Goal: Find specific page/section: Find specific page/section

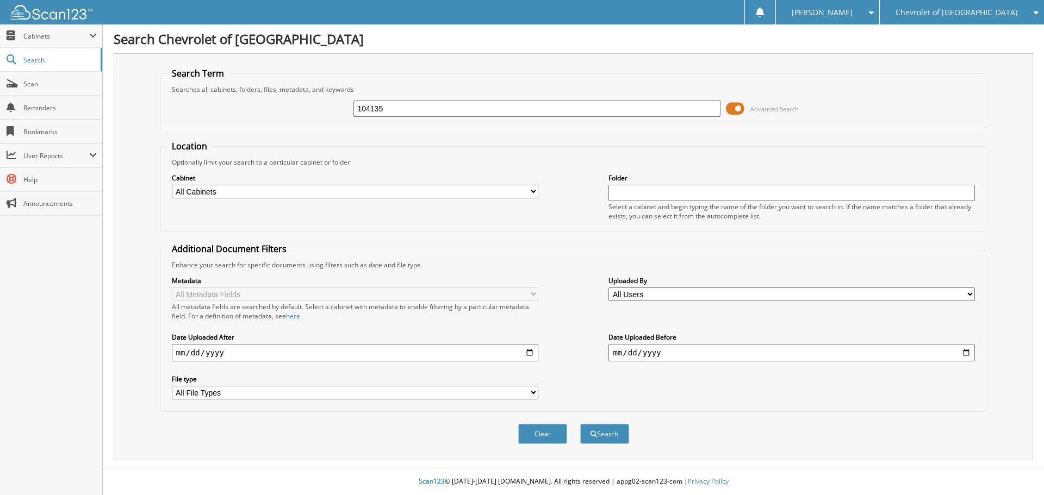
type input "104135"
click at [580, 424] on button "Search" at bounding box center [604, 434] width 49 height 20
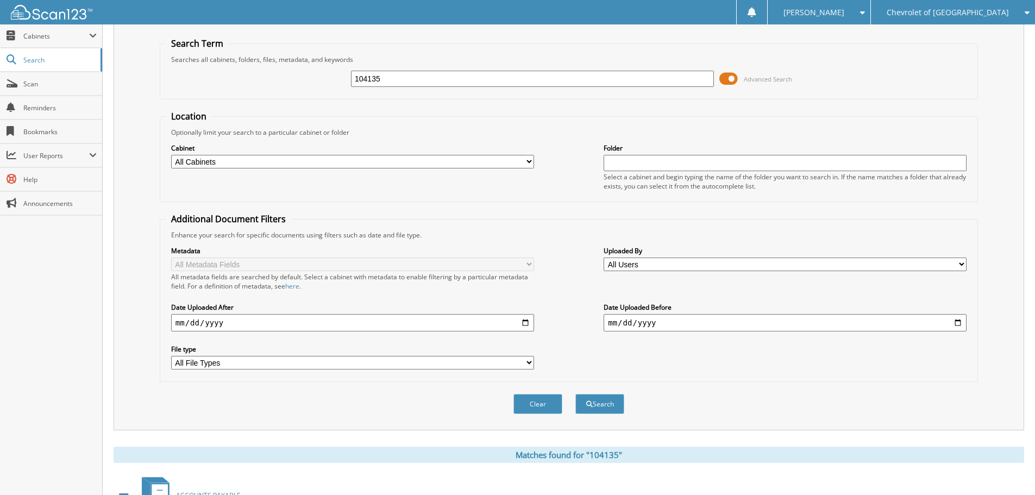
scroll to position [23, 0]
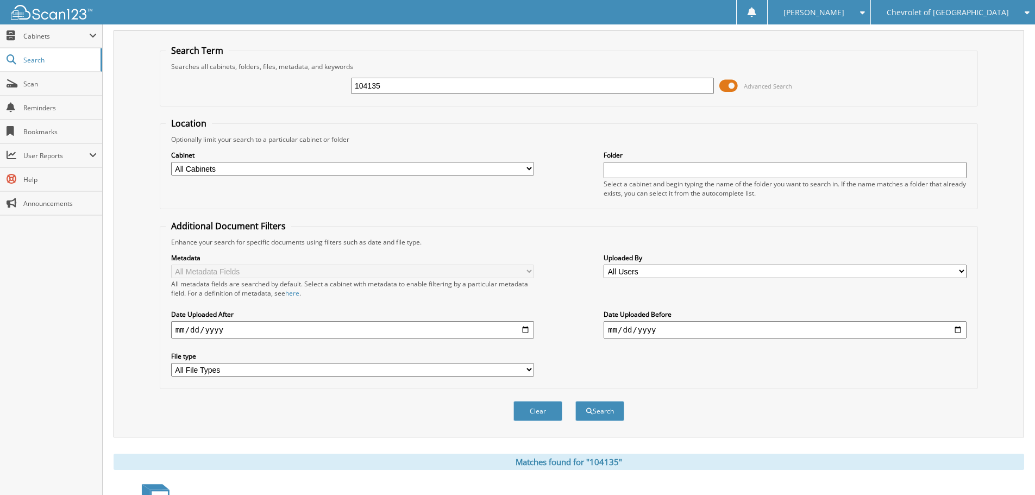
click at [460, 88] on input "104135" at bounding box center [532, 86] width 363 height 16
type input "104192"
click at [576, 401] on button "Search" at bounding box center [600, 411] width 49 height 20
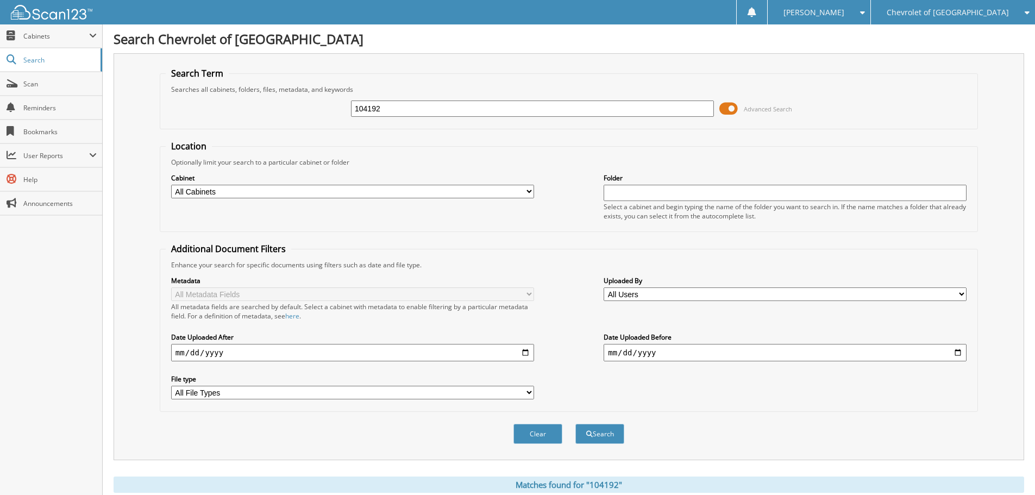
click at [427, 105] on input "104192" at bounding box center [532, 109] width 363 height 16
type input "104231"
click at [576, 424] on button "Search" at bounding box center [600, 434] width 49 height 20
click at [450, 102] on input "104231" at bounding box center [532, 109] width 363 height 16
type input "104248"
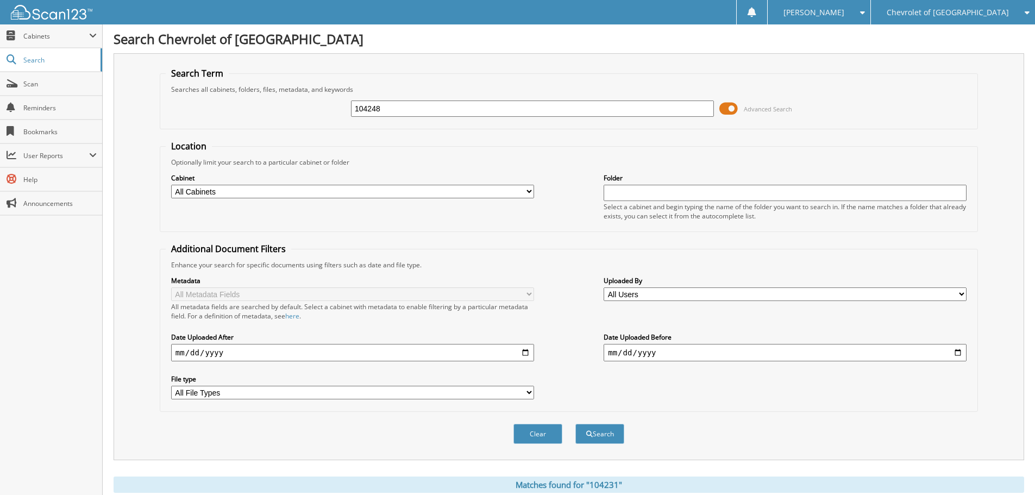
click at [576, 424] on button "Search" at bounding box center [600, 434] width 49 height 20
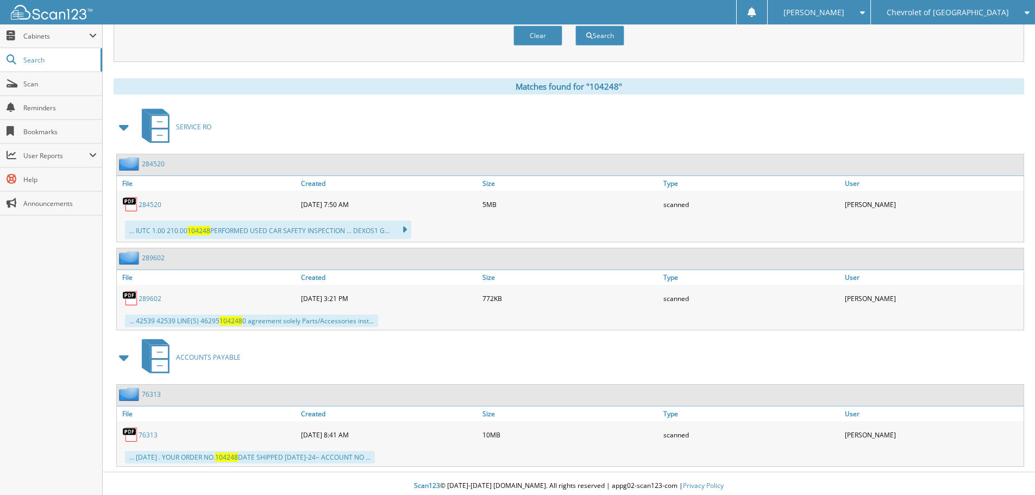
scroll to position [403, 0]
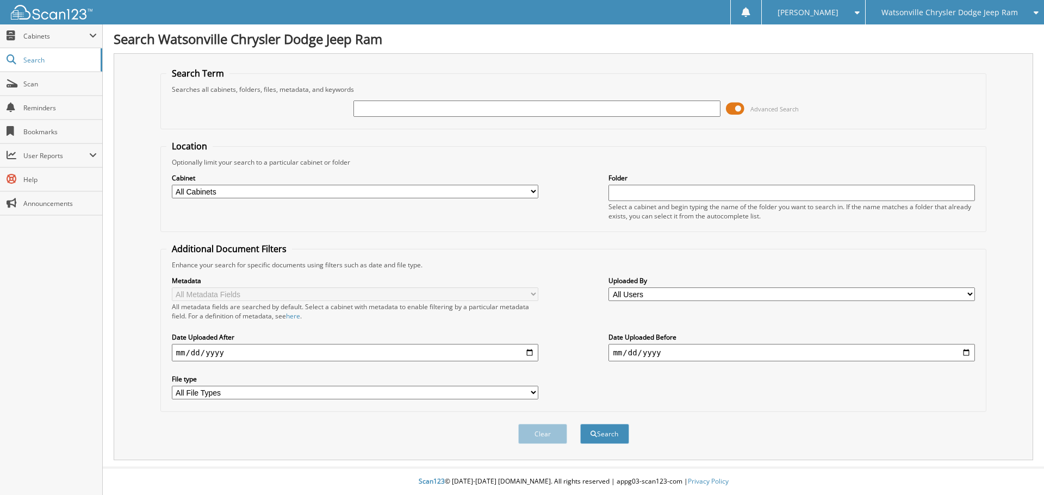
click at [459, 110] on input "text" at bounding box center [536, 109] width 366 height 16
type input "24747"
click at [580, 424] on button "Search" at bounding box center [604, 434] width 49 height 20
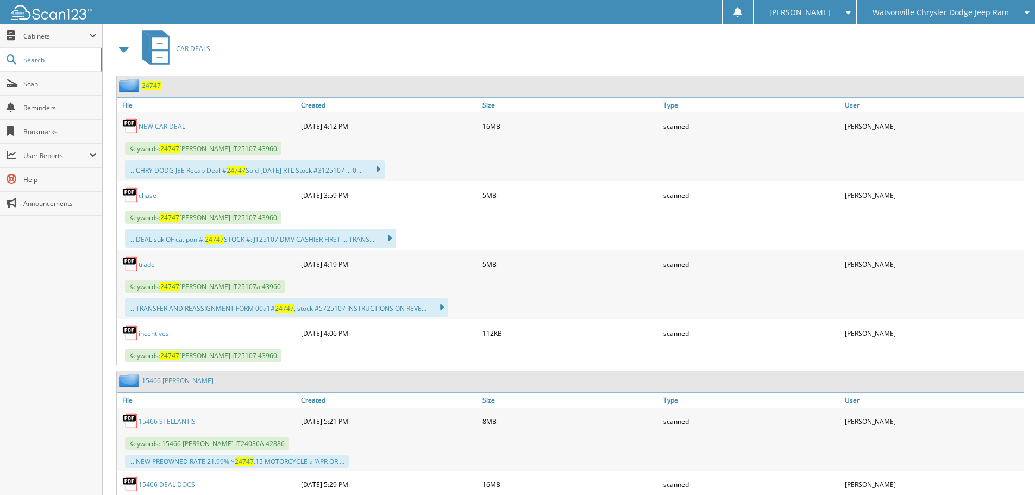
scroll to position [489, 0]
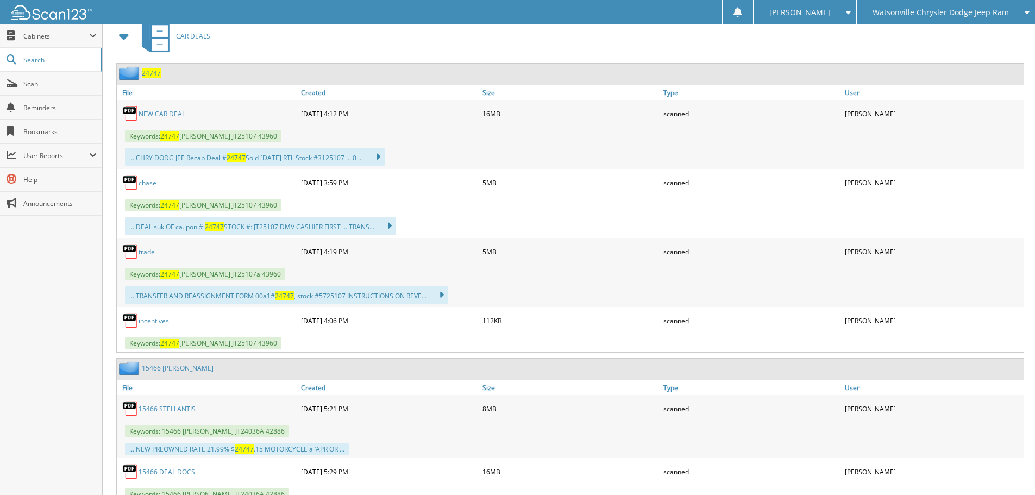
click at [167, 115] on link "NEW CAR DEAL" at bounding box center [162, 113] width 47 height 9
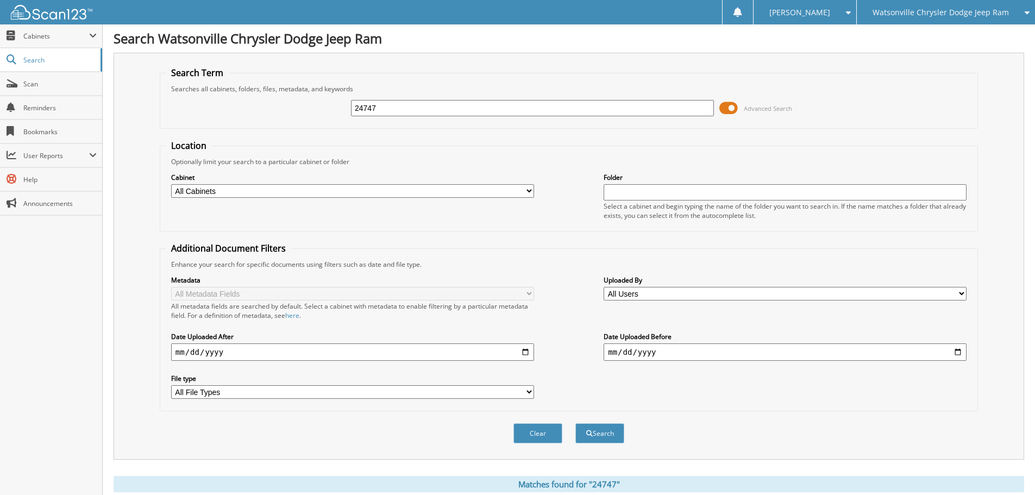
scroll to position [0, 0]
drag, startPoint x: 421, startPoint y: 95, endPoint x: 419, endPoint y: 105, distance: 10.6
click at [421, 95] on div "24747 Advanced Search" at bounding box center [569, 108] width 807 height 29
click at [419, 105] on input "24747" at bounding box center [532, 109] width 363 height 16
type input "24813"
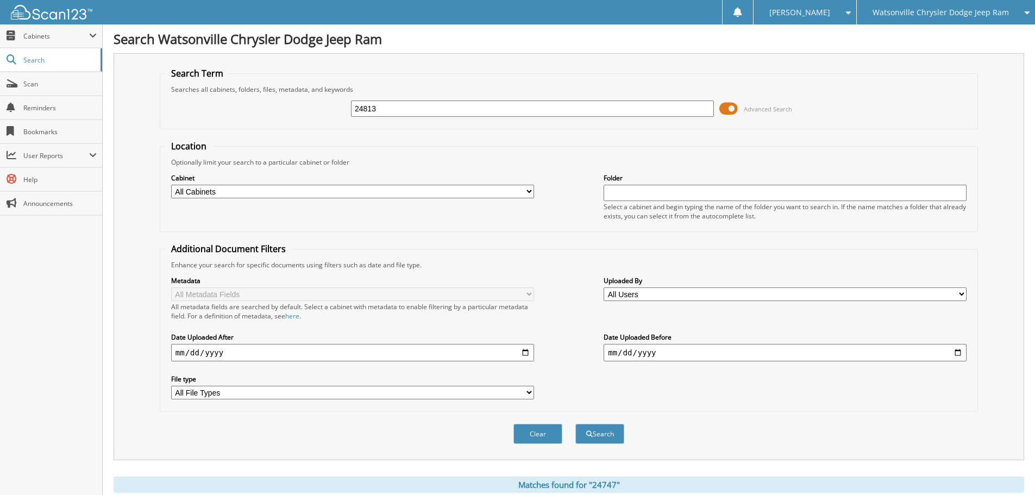
click at [576, 424] on button "Search" at bounding box center [600, 434] width 49 height 20
click at [439, 110] on input "24813" at bounding box center [532, 109] width 363 height 16
type input "24821"
click at [576, 424] on button "Search" at bounding box center [600, 434] width 49 height 20
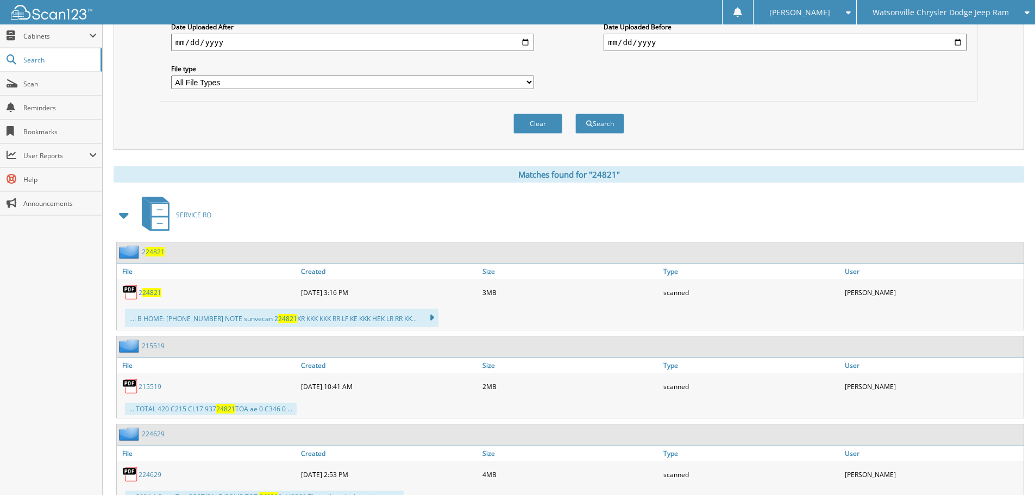
scroll to position [380, 0]
